Goal: Find specific page/section: Find specific page/section

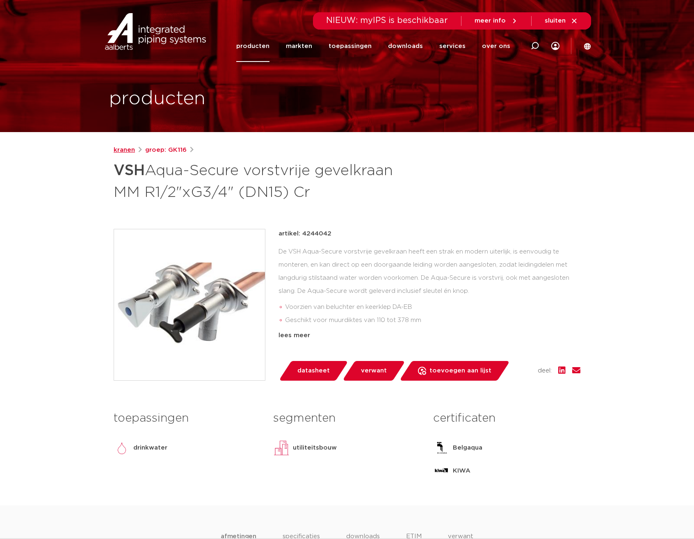
click at [123, 147] on link "kranen" at bounding box center [124, 150] width 21 height 10
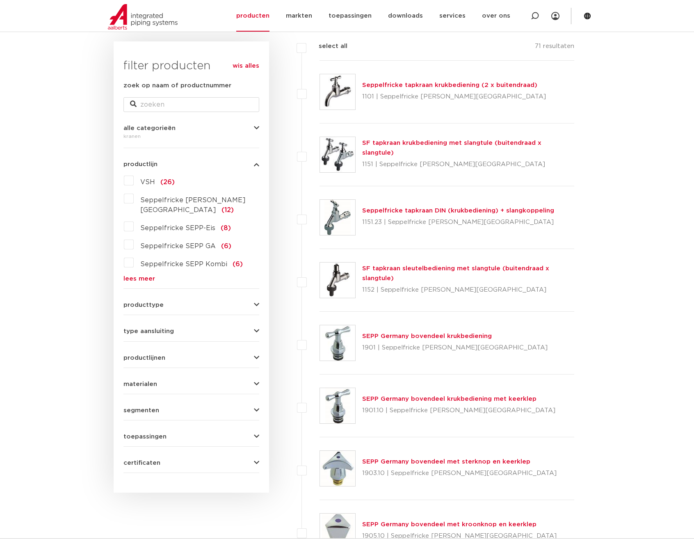
scroll to position [82, 0]
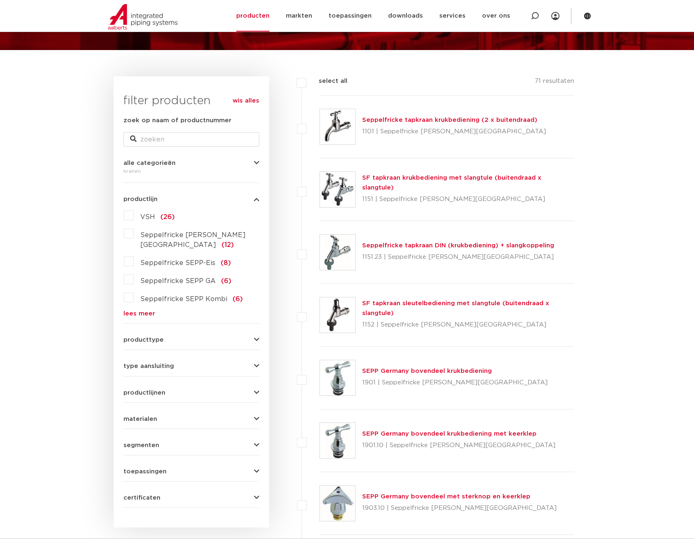
click at [254, 337] on icon "button" at bounding box center [256, 340] width 5 height 6
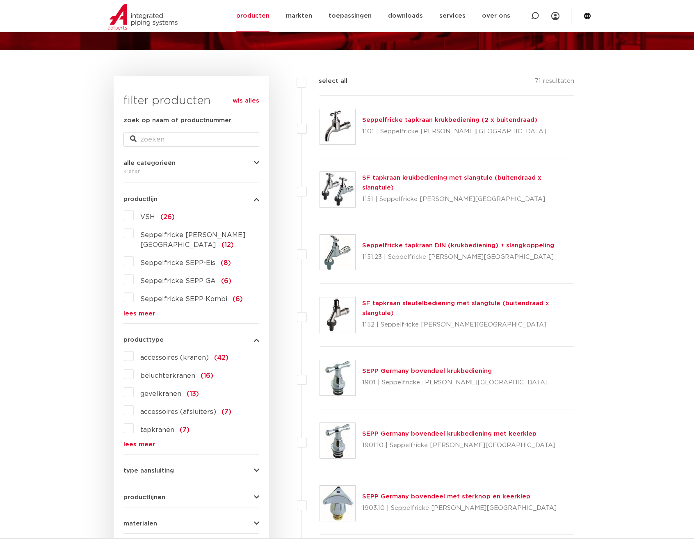
click at [134, 386] on label "gevelkranen (13)" at bounding box center [166, 392] width 65 height 13
click at [0, 0] on input "gevelkranen (13)" at bounding box center [0, 0] width 0 height 0
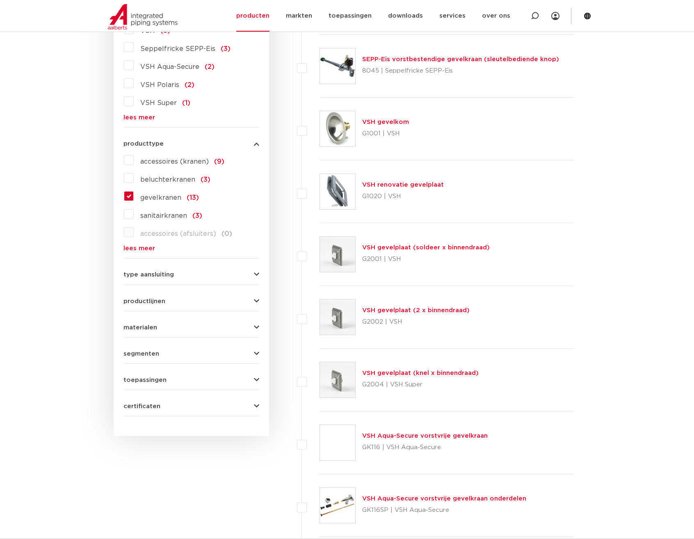
scroll to position [287, 0]
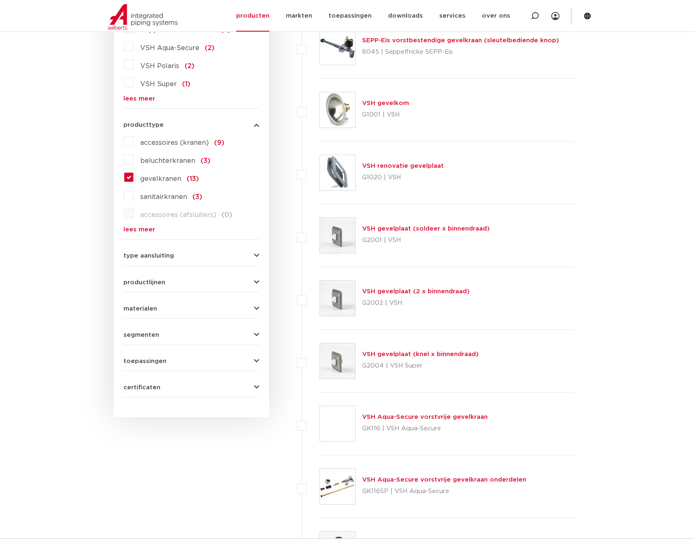
click at [256, 258] on icon "button" at bounding box center [256, 256] width 5 height 6
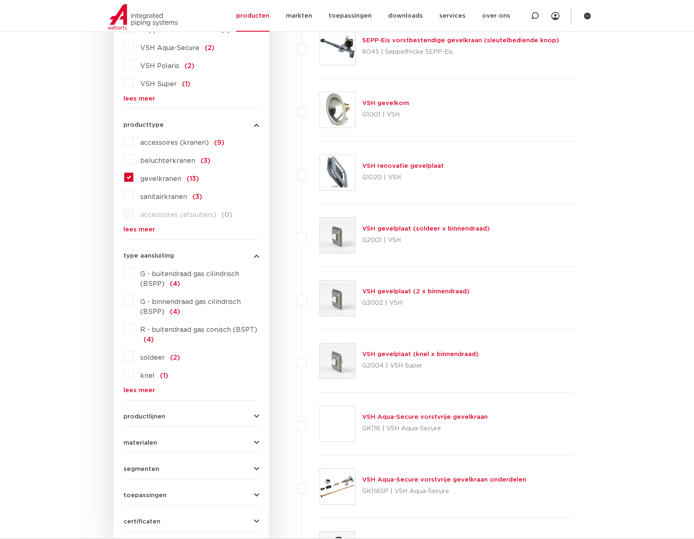
click at [256, 258] on icon "button" at bounding box center [256, 256] width 5 height 6
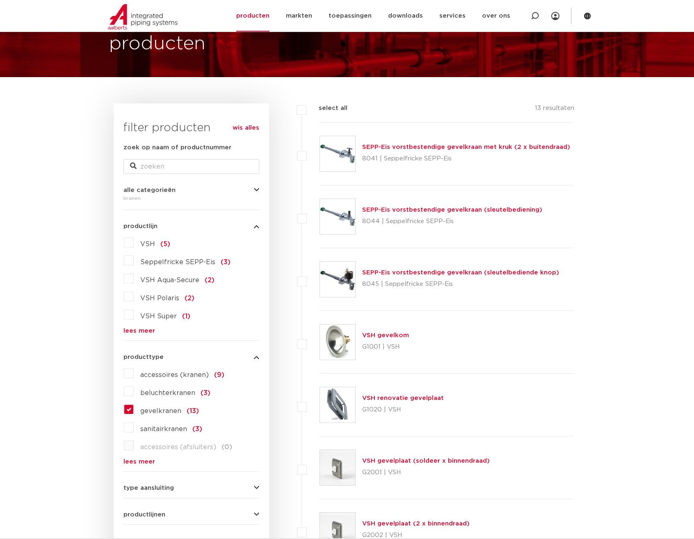
scroll to position [41, 0]
